Goal: Information Seeking & Learning: Learn about a topic

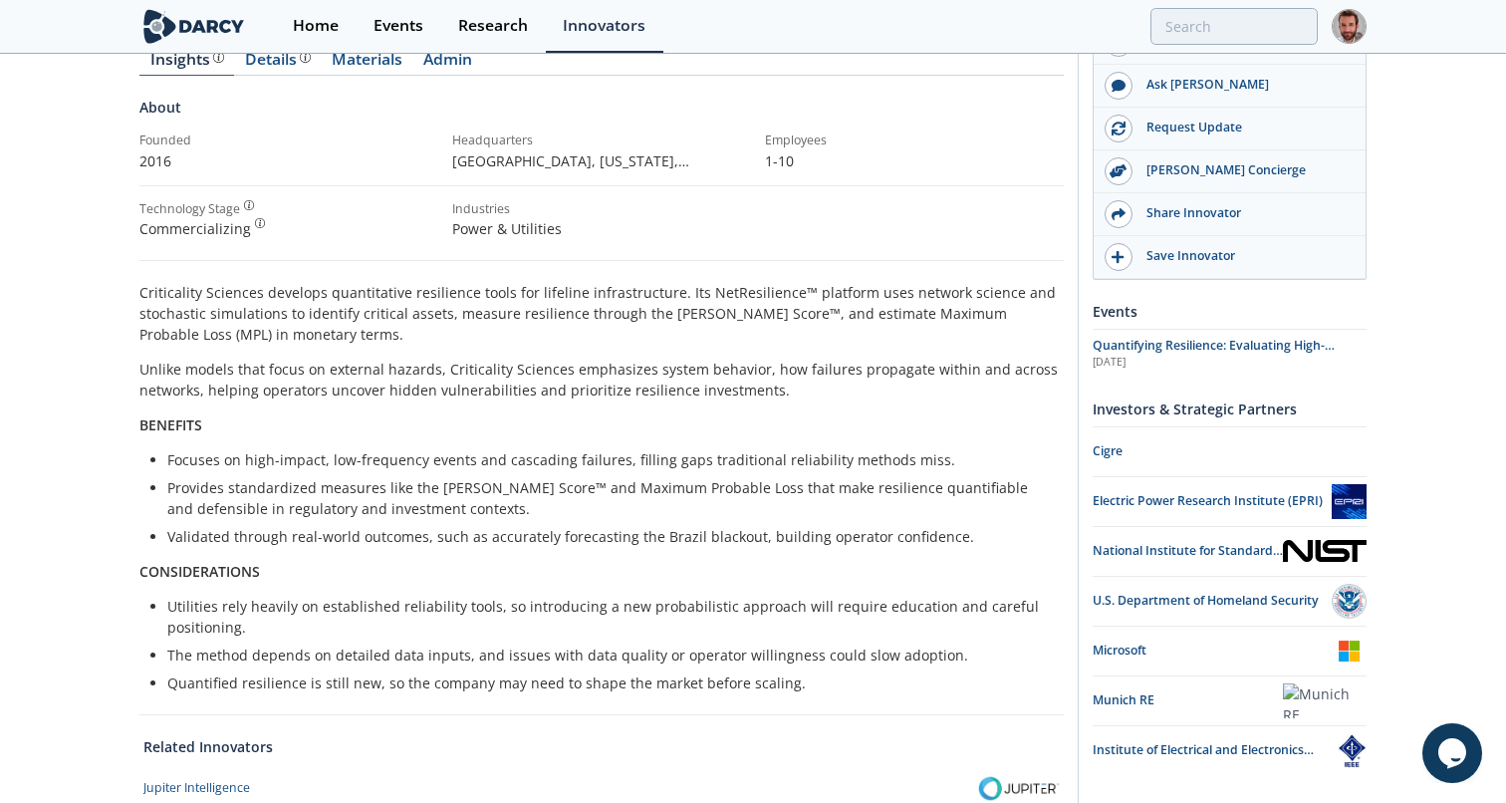
scroll to position [213, 0]
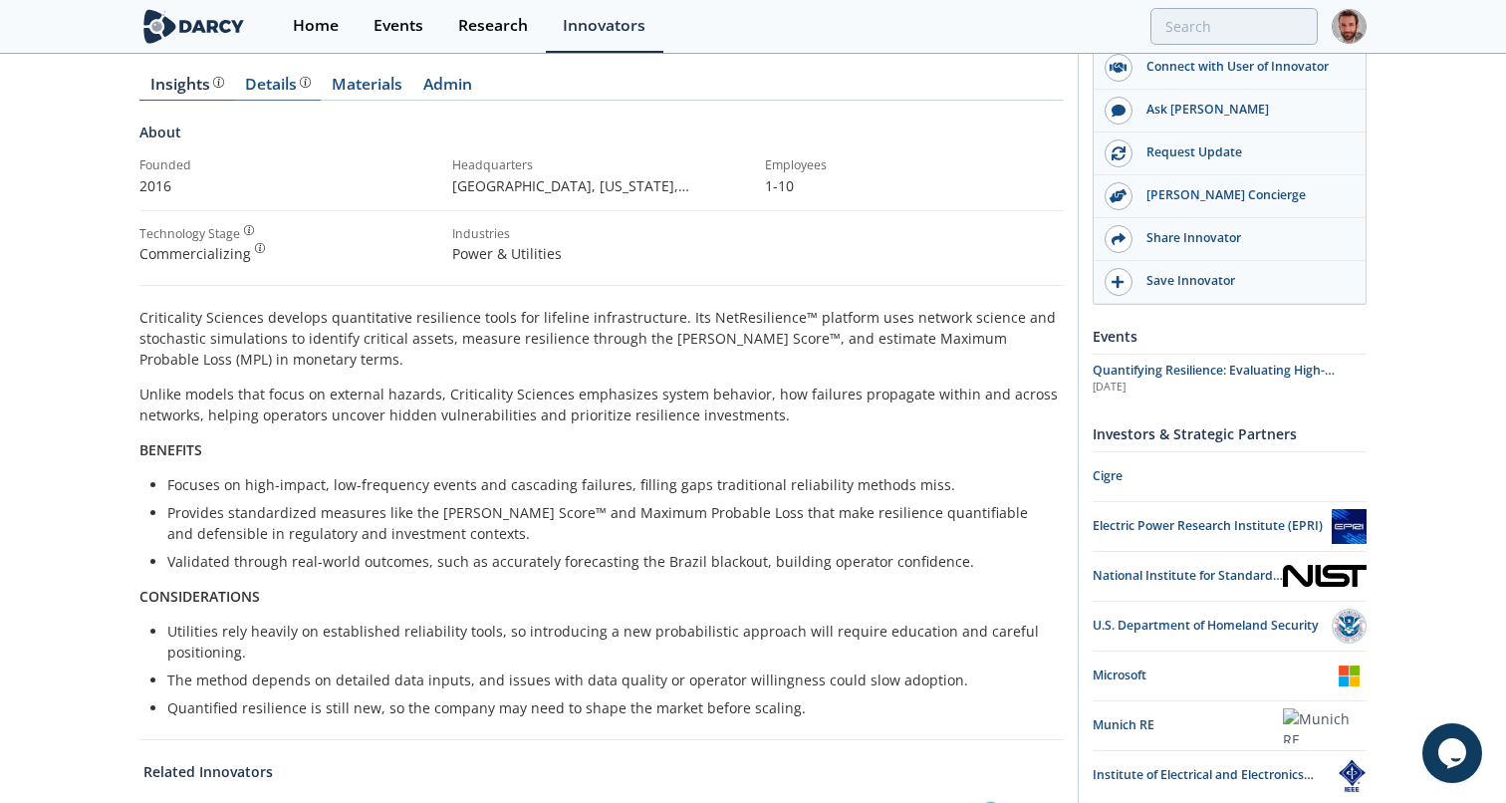
click at [262, 89] on div "Details" at bounding box center [278, 85] width 66 height 16
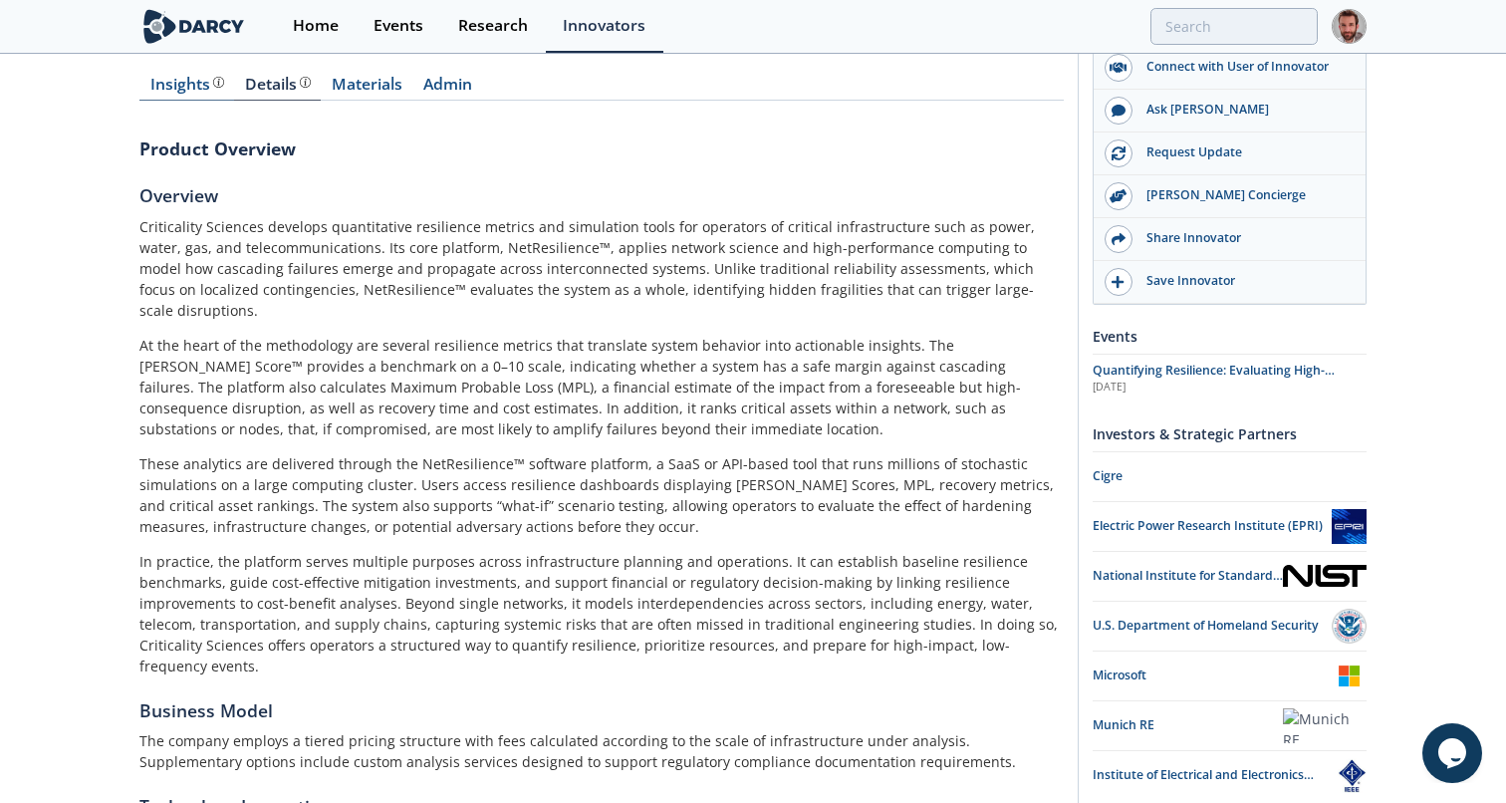
click at [193, 93] on div "Insights" at bounding box center [187, 85] width 74 height 16
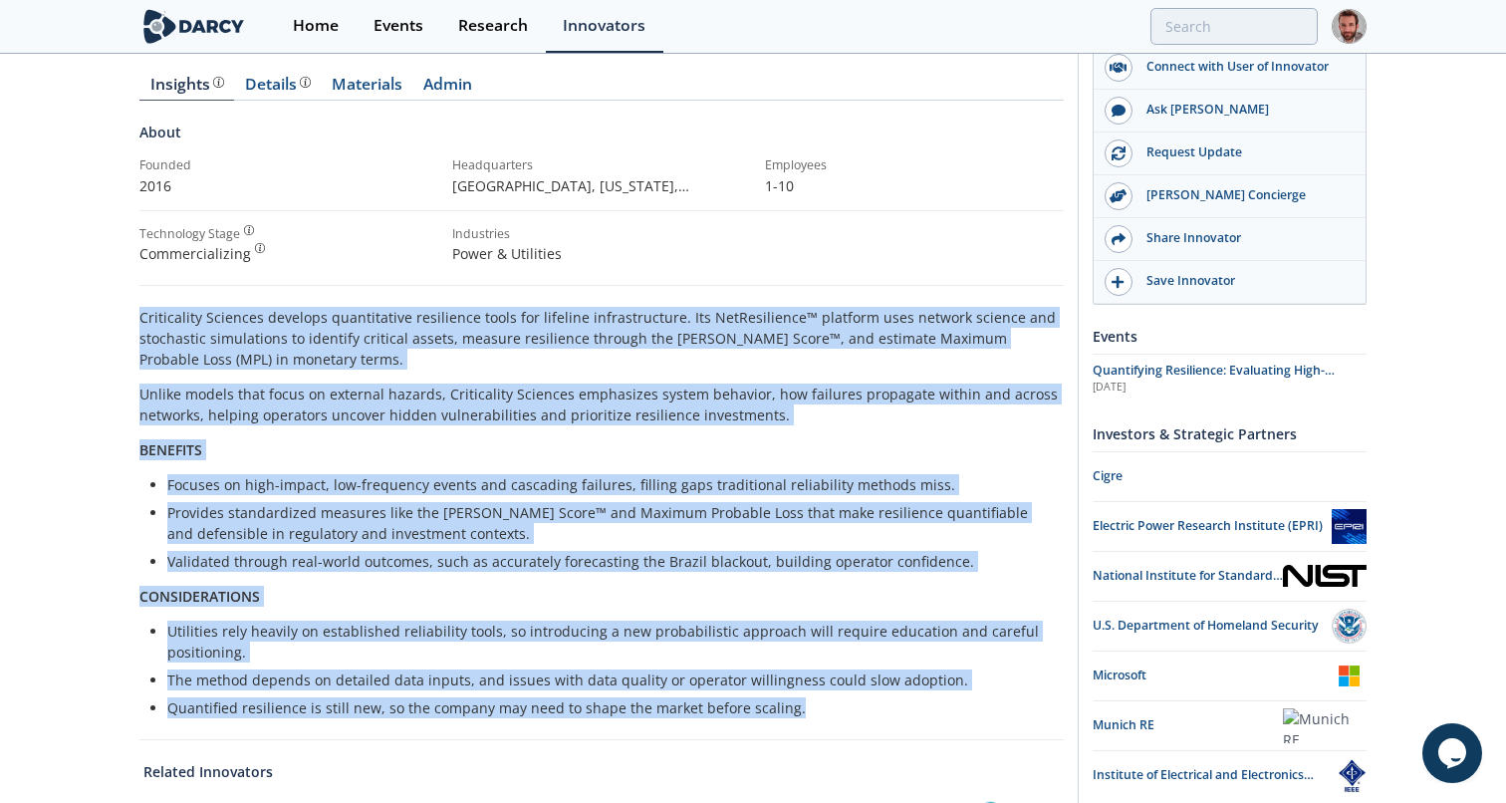
drag, startPoint x: 141, startPoint y: 318, endPoint x: 790, endPoint y: 714, distance: 759.9
click at [790, 714] on div "Criticality Sciences develops quantitative resilience tools for lifeline infras…" at bounding box center [601, 512] width 924 height 411
copy div "Criticality Sciences develops quantitative resilience tools for lifeline infras…"
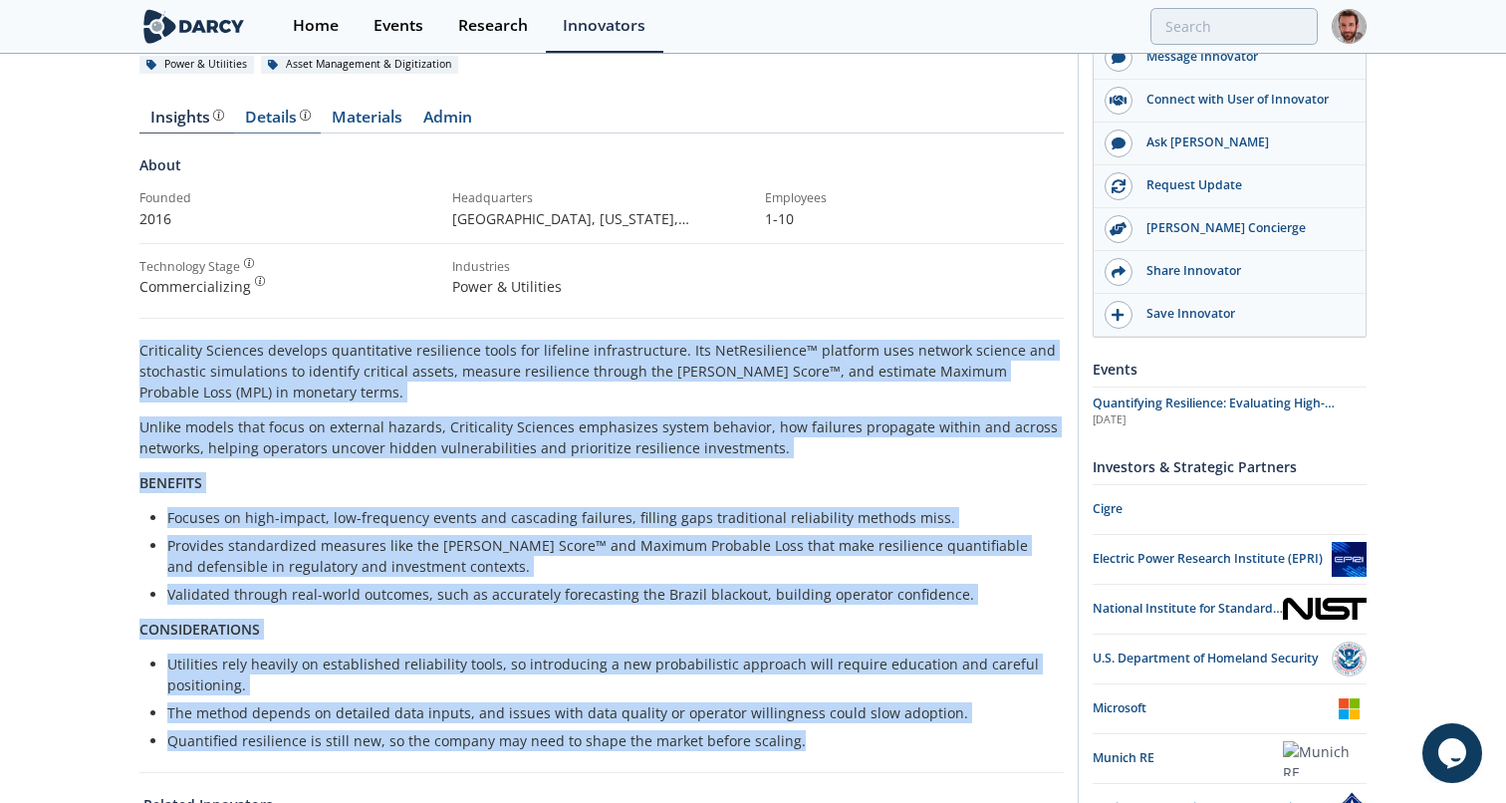
click at [277, 116] on div "Details" at bounding box center [278, 118] width 66 height 16
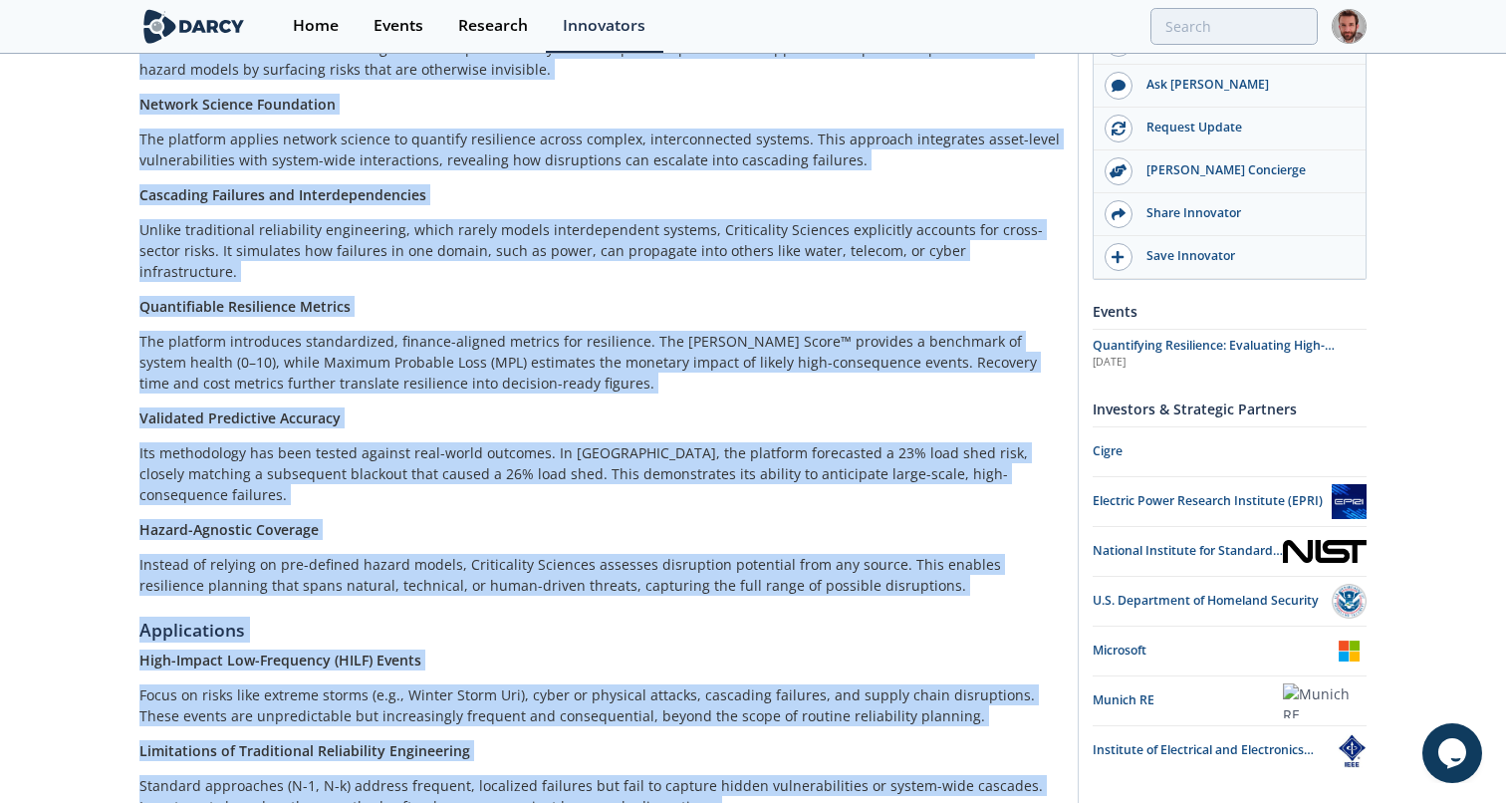
scroll to position [1432, 0]
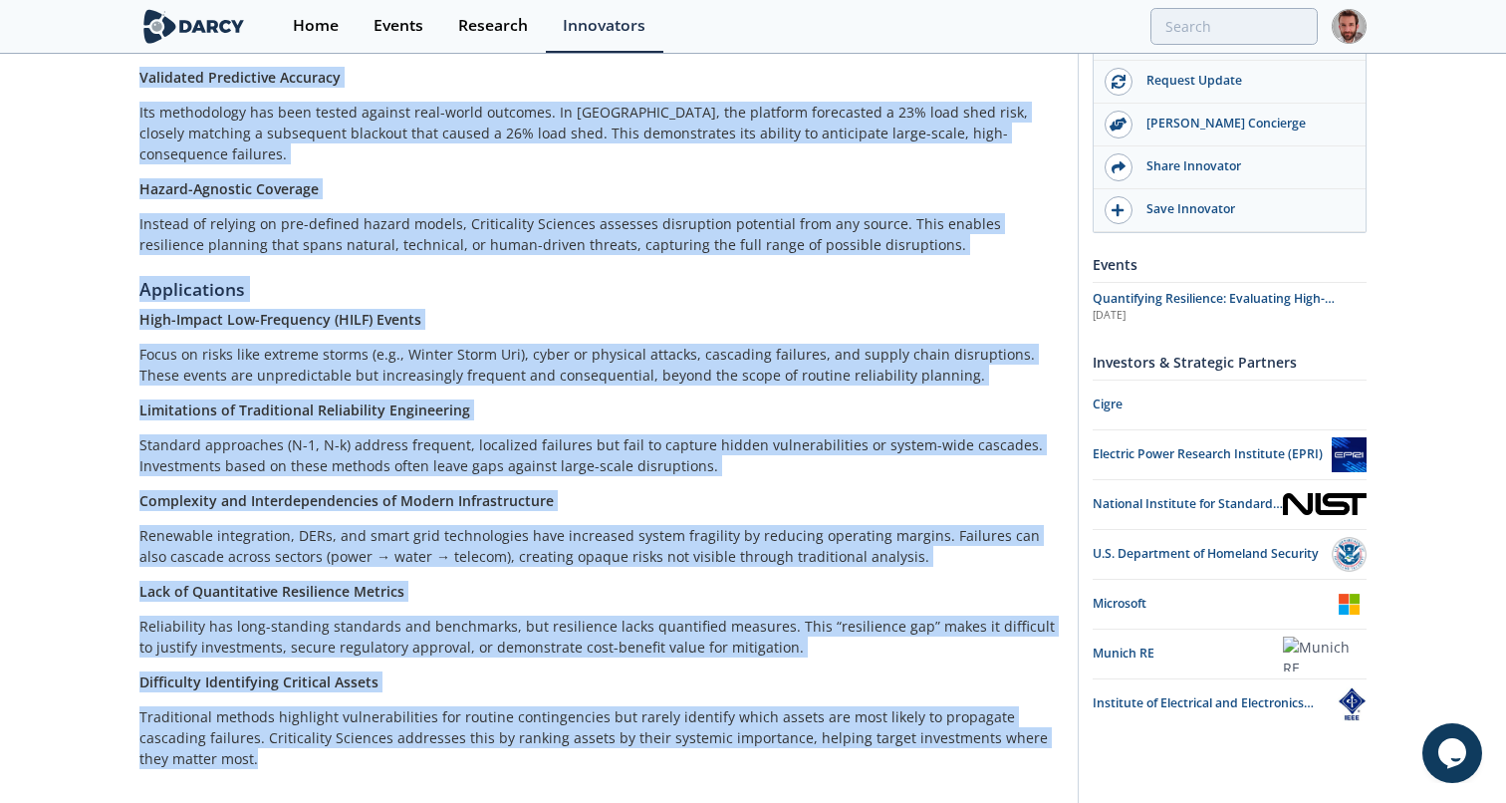
drag, startPoint x: 139, startPoint y: 178, endPoint x: 908, endPoint y: 700, distance: 929.2
copy div "Product Overview Overview Criticality Sciences develops quantitative resilience…"
click at [629, 399] on p "Limitations of Traditional Reliability Engineering" at bounding box center [601, 409] width 924 height 21
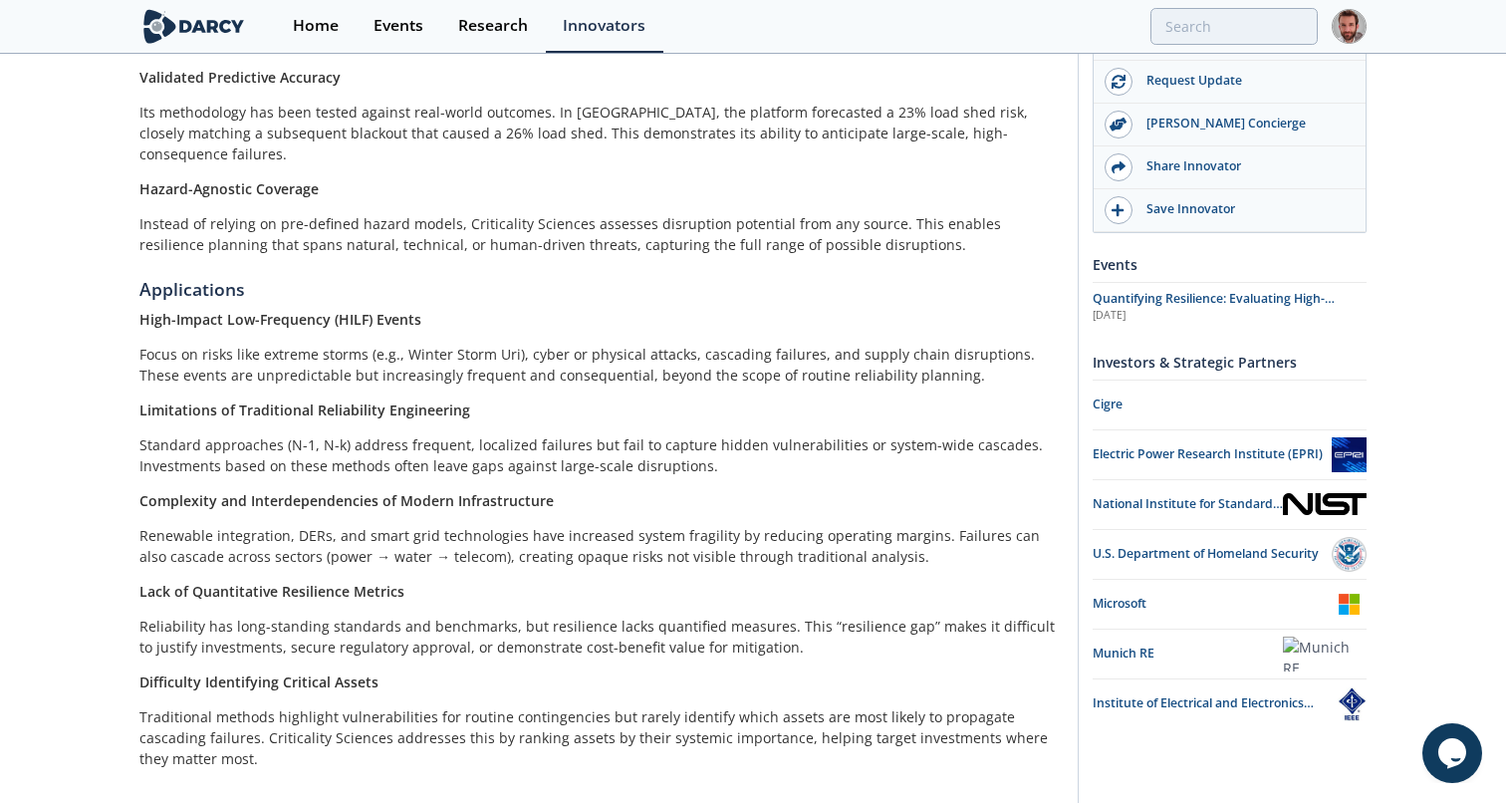
click at [759, 399] on p "Limitations of Traditional Reliability Engineering" at bounding box center [601, 409] width 924 height 21
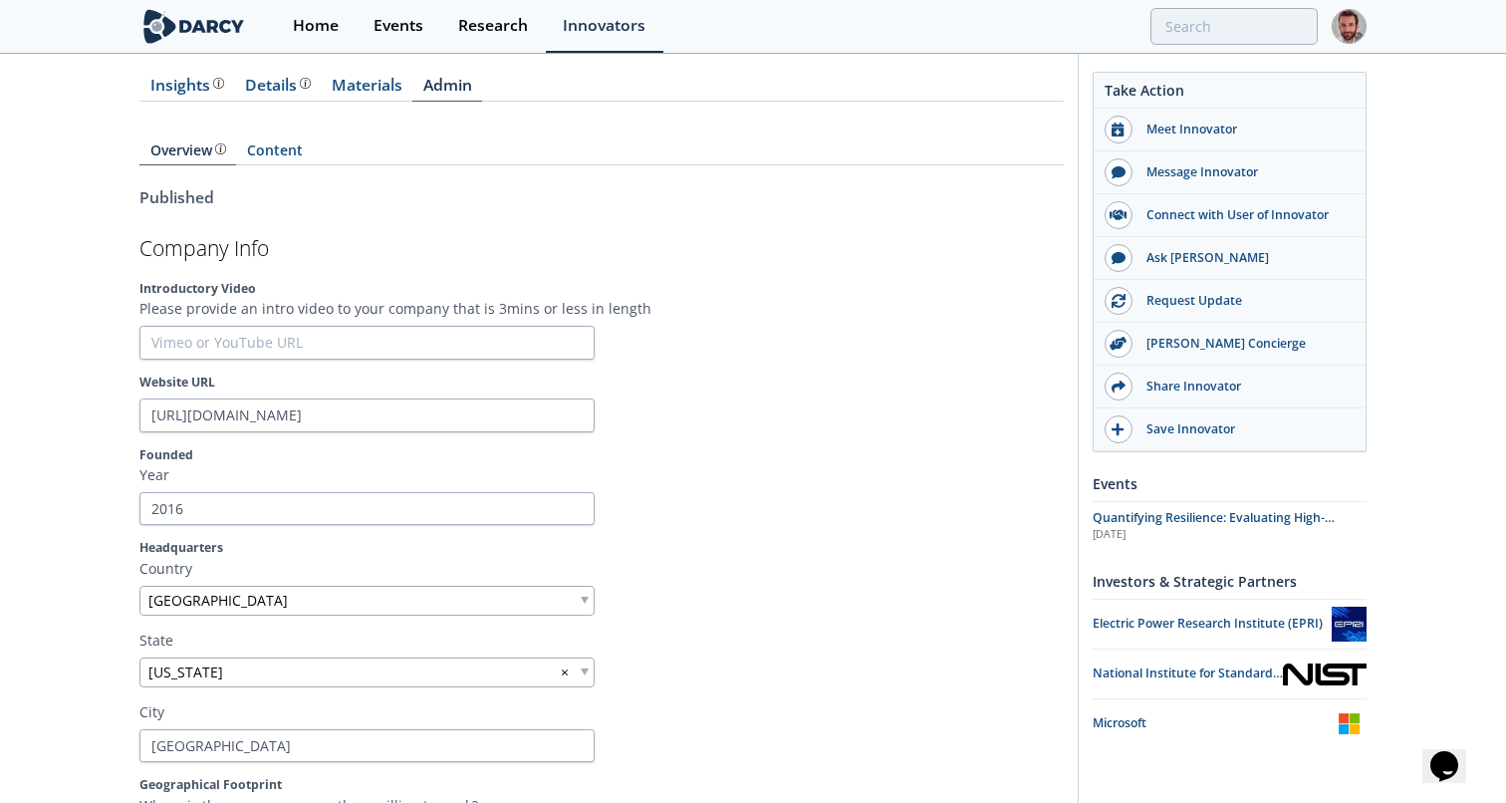
scroll to position [210, 0]
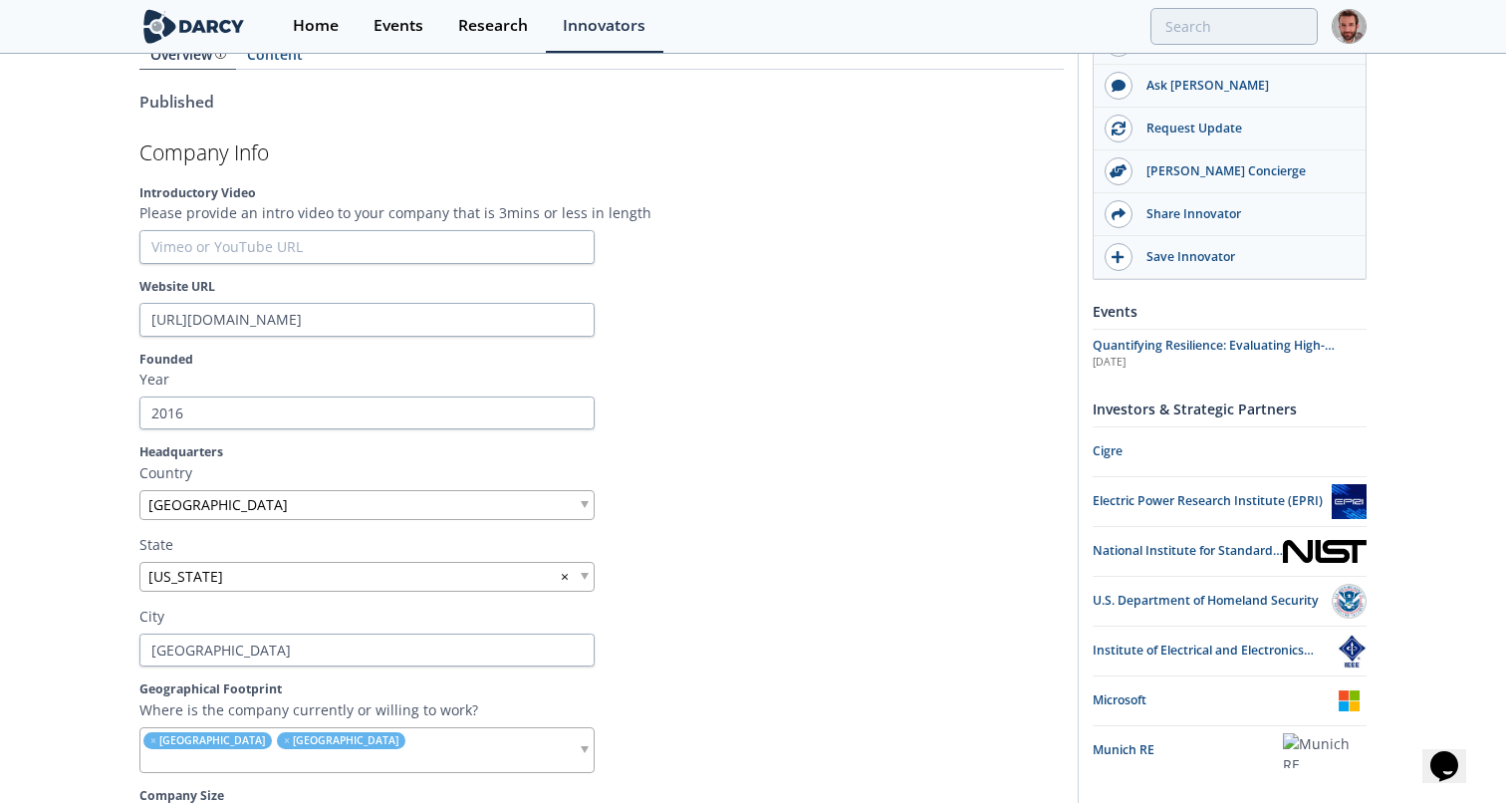
scroll to position [346, 0]
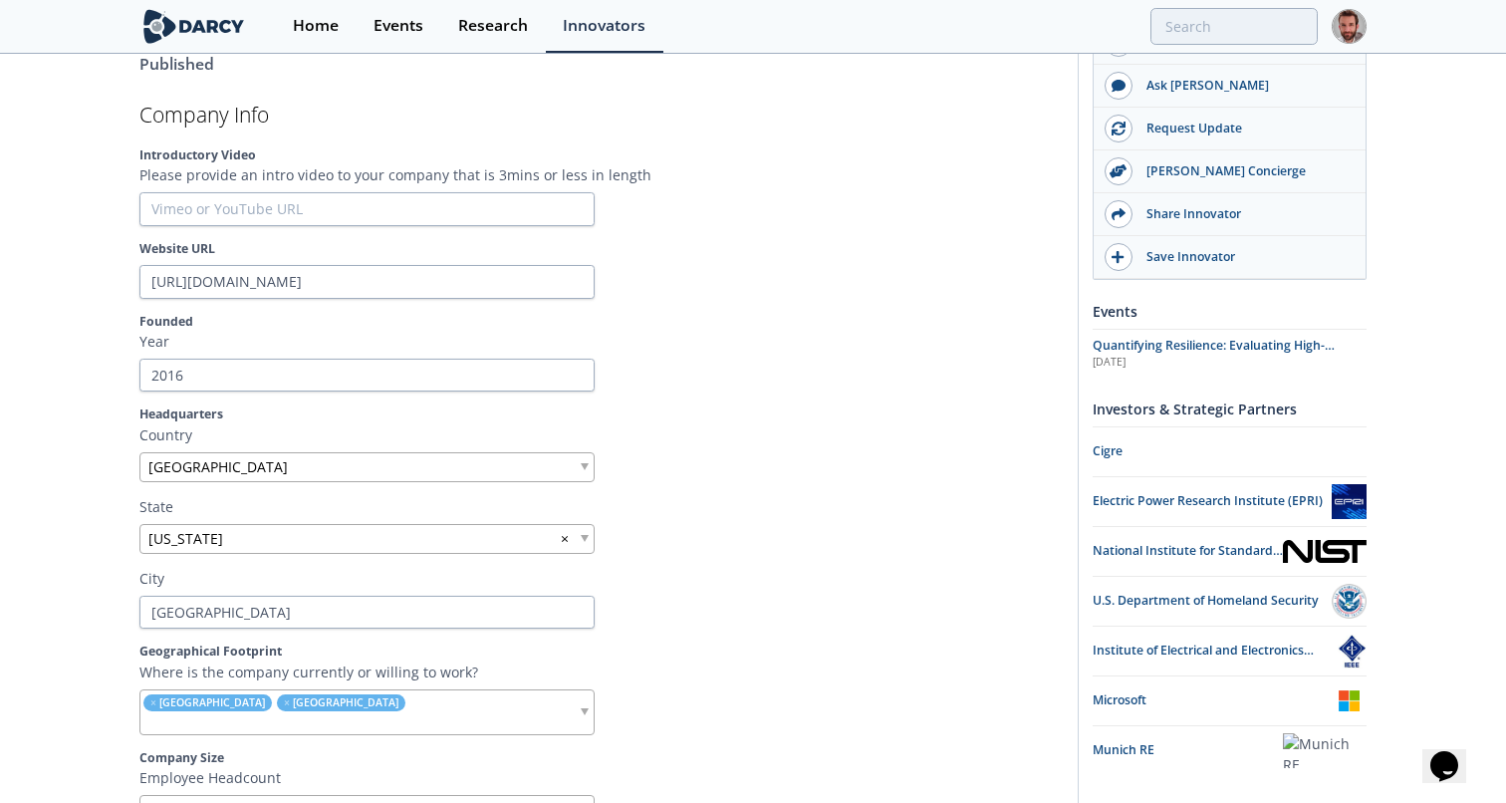
click at [1297, 743] on img at bounding box center [1325, 750] width 84 height 35
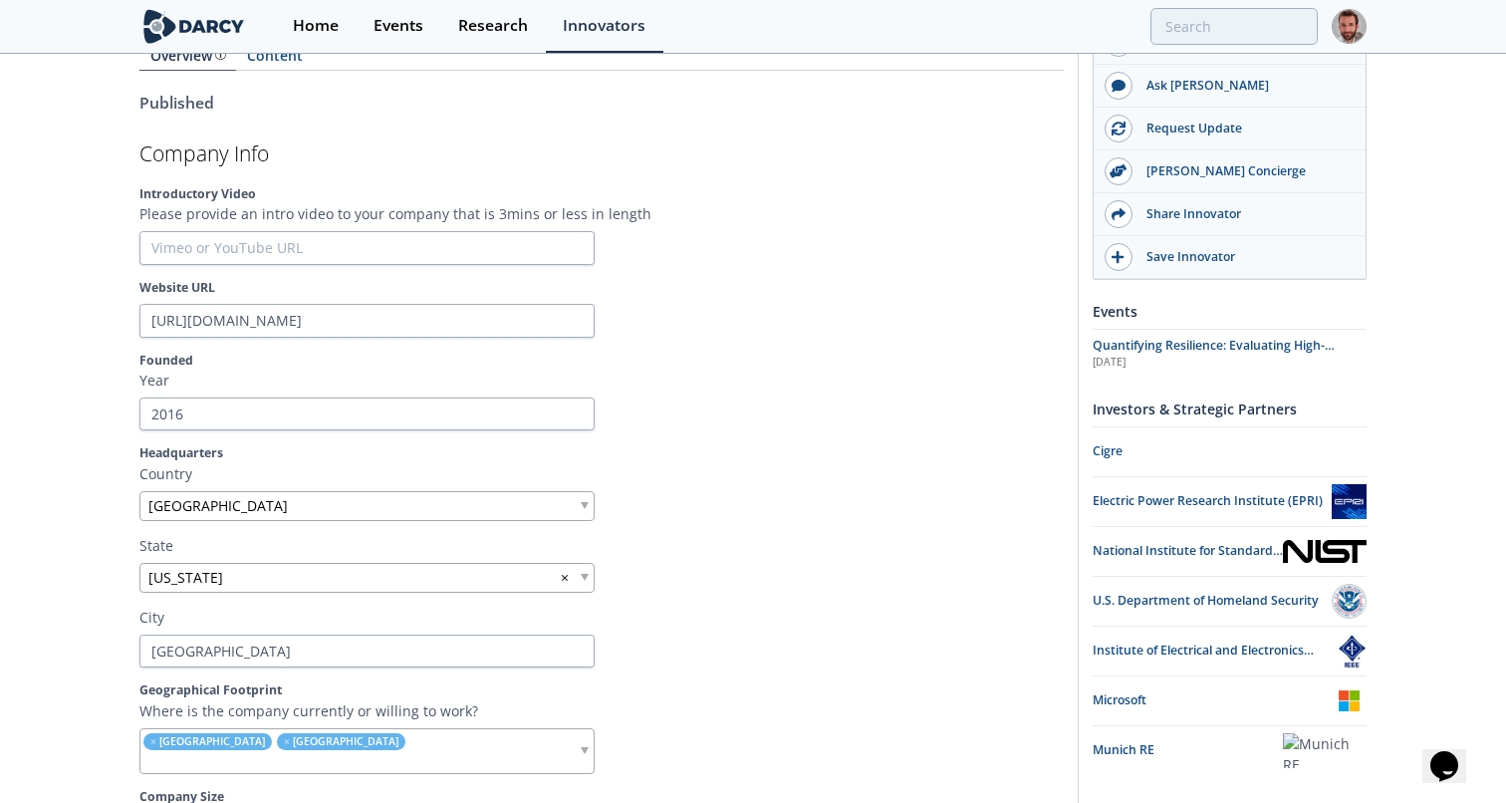
scroll to position [309, 0]
click at [1125, 747] on div "Munich RE" at bounding box center [1188, 750] width 190 height 18
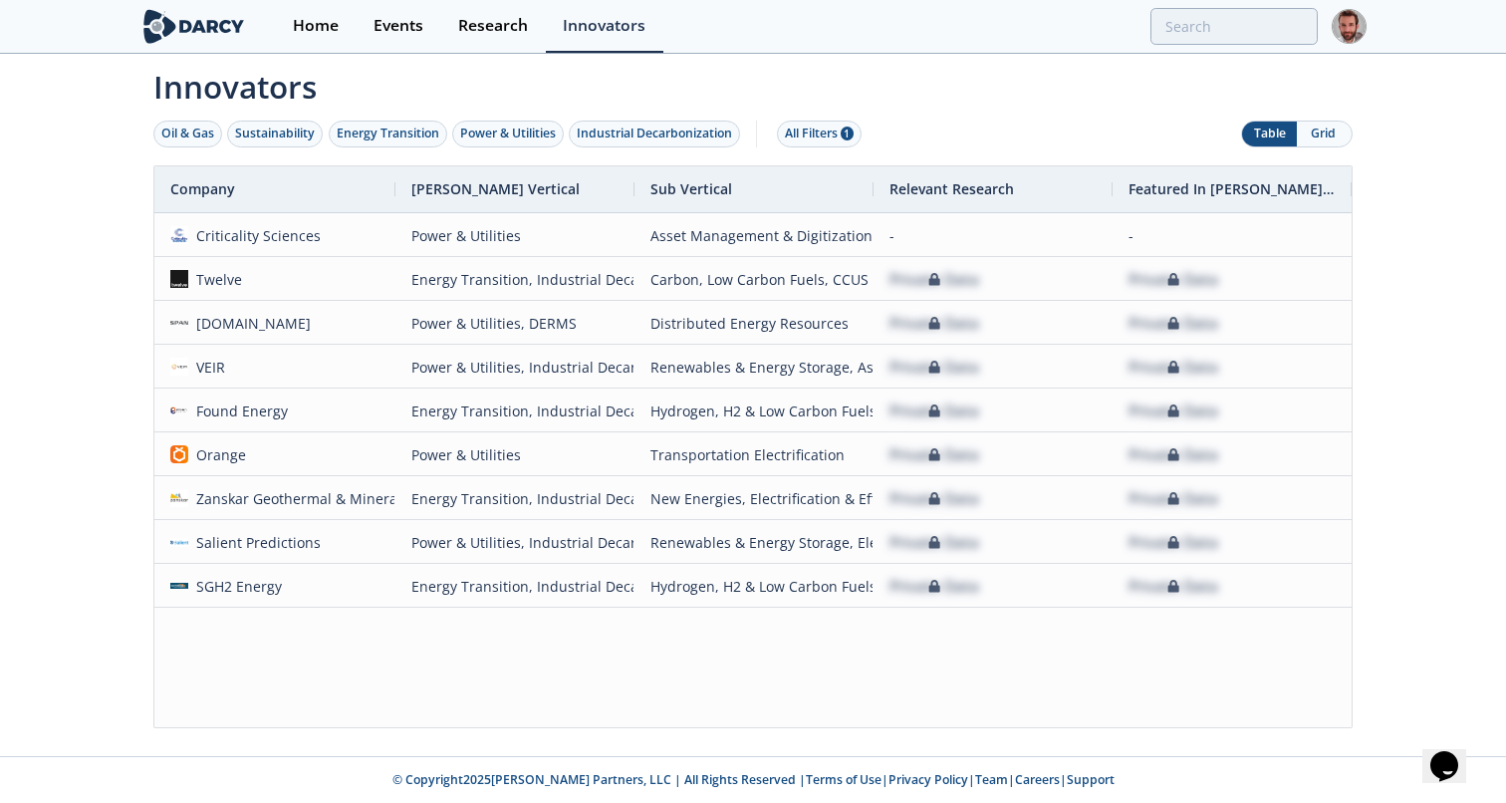
click at [1329, 133] on button "Grid" at bounding box center [1324, 134] width 55 height 25
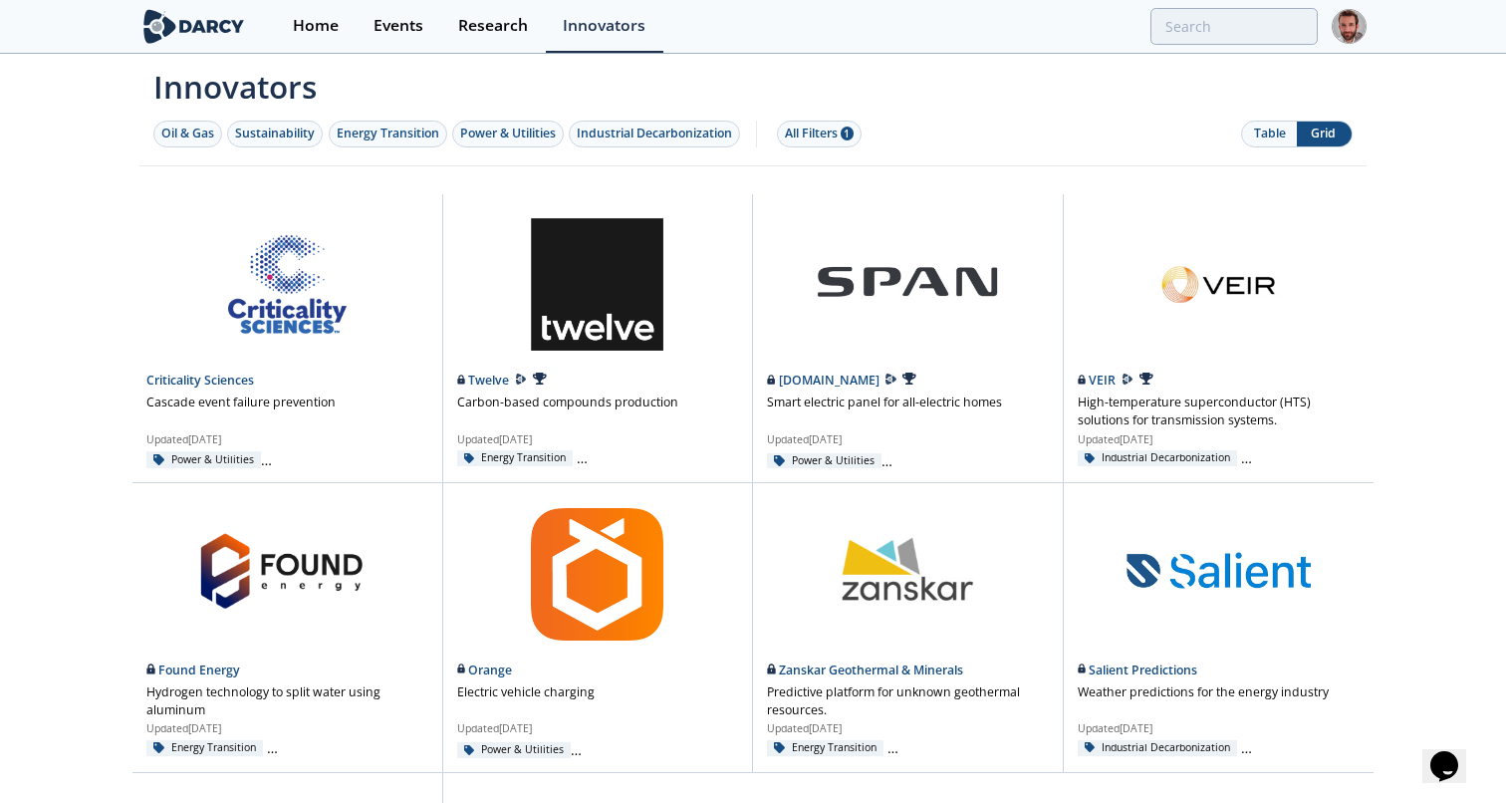
click at [1426, 298] on div "Innovators Oil & Gas Sustainability Energy Transition Power & Utilities Industr…" at bounding box center [753, 573] width 1506 height 1035
